Goal: Check status: Check status

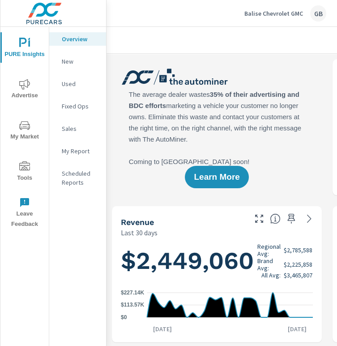
click at [24, 86] on icon "nav menu" at bounding box center [24, 84] width 11 height 11
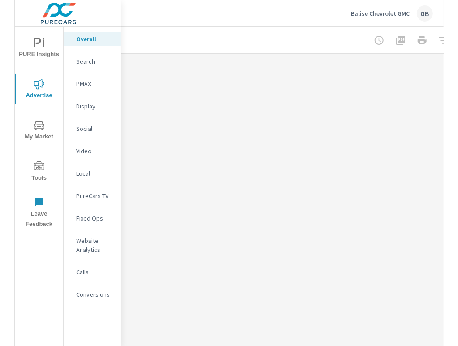
scroll to position [0, 341]
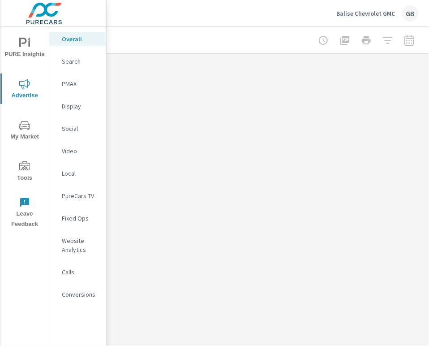
click at [337, 37] on div at bounding box center [367, 40] width 104 height 18
click at [326, 32] on div at bounding box center [367, 40] width 104 height 18
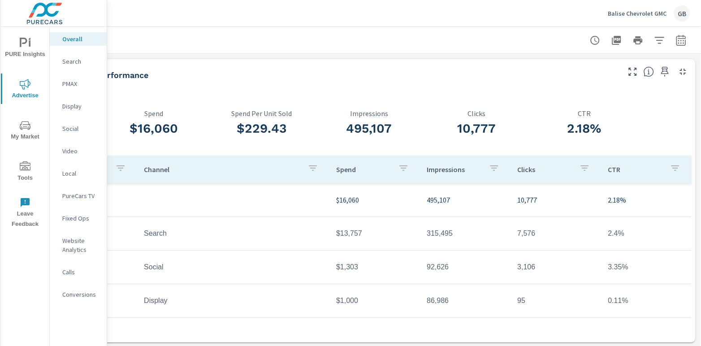
scroll to position [0, 77]
click at [337, 39] on icon "button" at bounding box center [681, 40] width 11 height 11
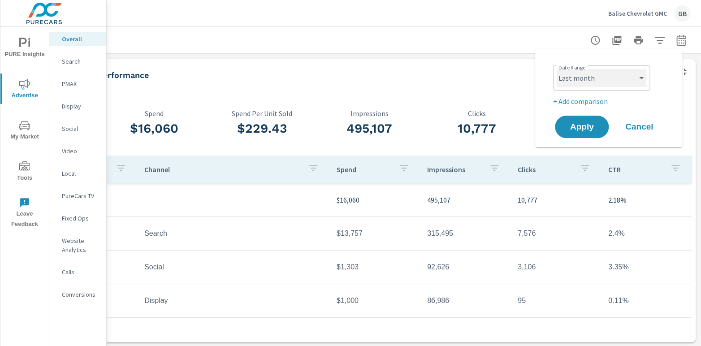
click at [337, 76] on select "Custom [DATE] Last week Last 7 days Last 14 days Last 30 days Last 45 days Last…" at bounding box center [601, 78] width 90 height 18
click at [337, 69] on select "Custom [DATE] Last week Last 7 days Last 14 days Last 30 days Last 45 days Last…" at bounding box center [601, 78] width 90 height 18
select select "[DATE]"
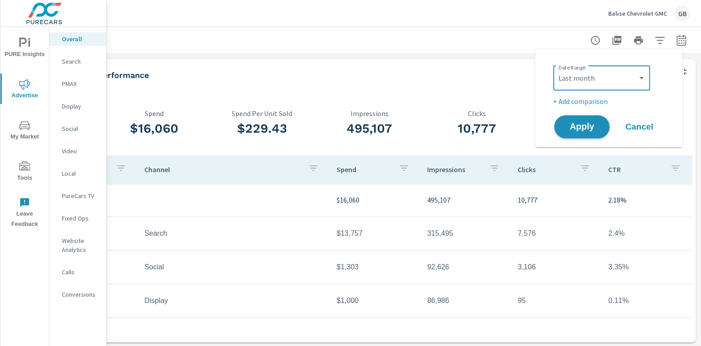
click at [337, 129] on span "Apply" at bounding box center [581, 127] width 37 height 9
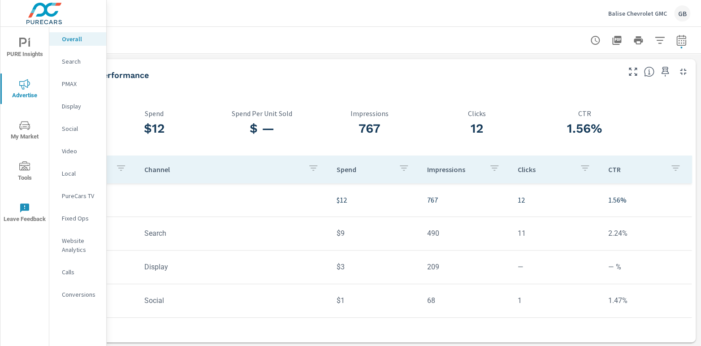
scroll to position [0, 77]
click at [337, 42] on icon "button" at bounding box center [681, 42] width 6 height 4
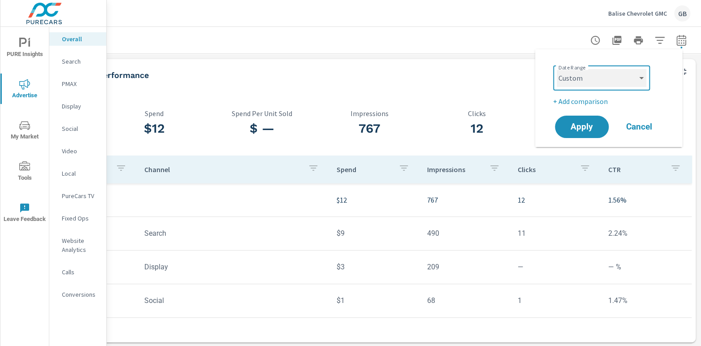
click at [337, 83] on select "Custom [DATE] Last week Last 7 days Last 14 days Last 30 days Last 45 days Last…" at bounding box center [601, 78] width 90 height 18
click at [337, 69] on select "Custom [DATE] Last week Last 7 days Last 14 days Last 30 days Last 45 days Last…" at bounding box center [601, 78] width 90 height 18
select select "Last week"
click at [337, 120] on button "Apply" at bounding box center [582, 126] width 56 height 23
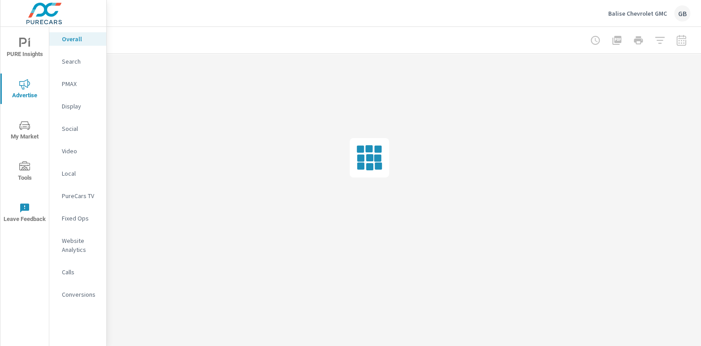
scroll to position [0, 69]
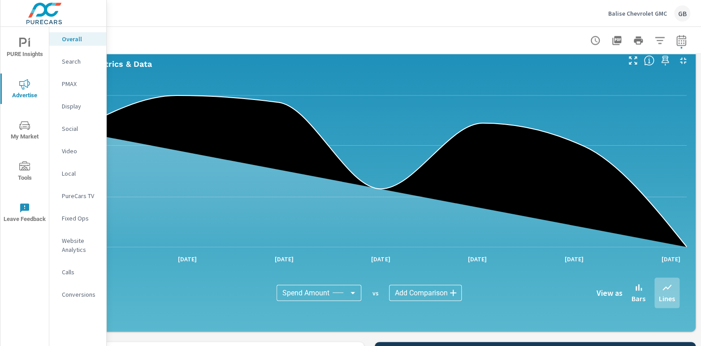
scroll to position [671, 69]
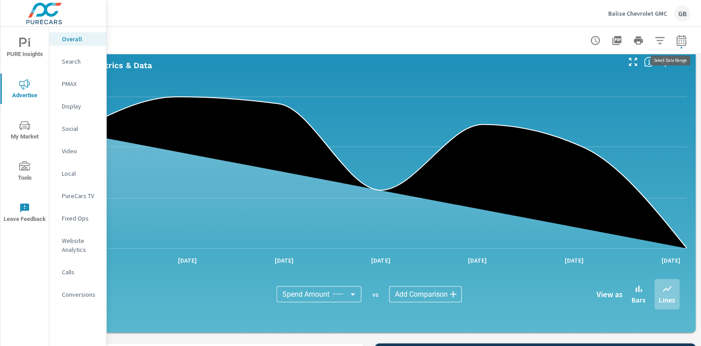
click at [337, 38] on icon "button" at bounding box center [680, 39] width 9 height 11
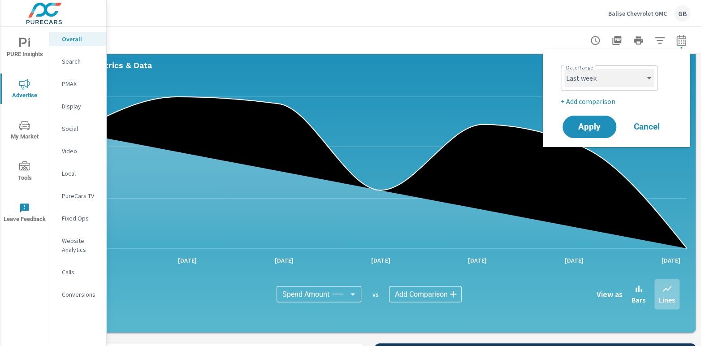
click at [337, 76] on select "Custom [DATE] Last week Last 7 days Last 14 days Last 30 days Last 45 days Last…" at bounding box center [609, 78] width 90 height 18
click at [337, 69] on select "Custom [DATE] Last week Last 7 days Last 14 days Last 30 days Last 45 days Last…" at bounding box center [609, 78] width 90 height 18
select select "Last 7 days"
click at [337, 123] on span "Apply" at bounding box center [589, 127] width 37 height 9
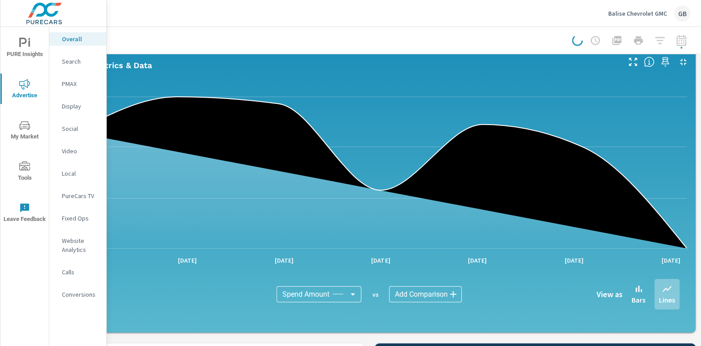
scroll to position [0, 69]
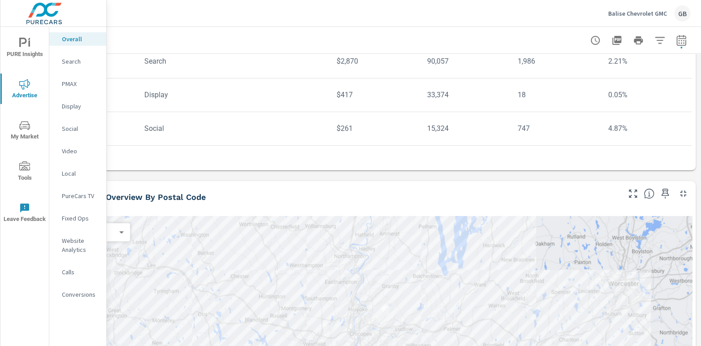
scroll to position [174, 69]
click at [337, 111] on tr "Social $261 15,324 747 4.87%" at bounding box center [369, 127] width 645 height 34
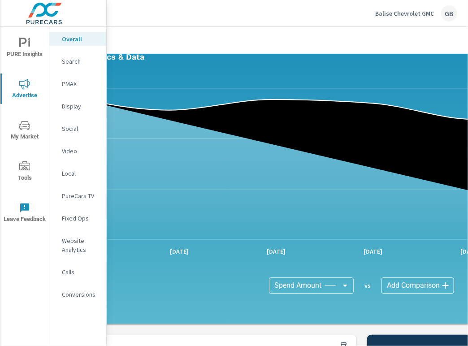
scroll to position [680, 77]
